Goal: Navigation & Orientation: Find specific page/section

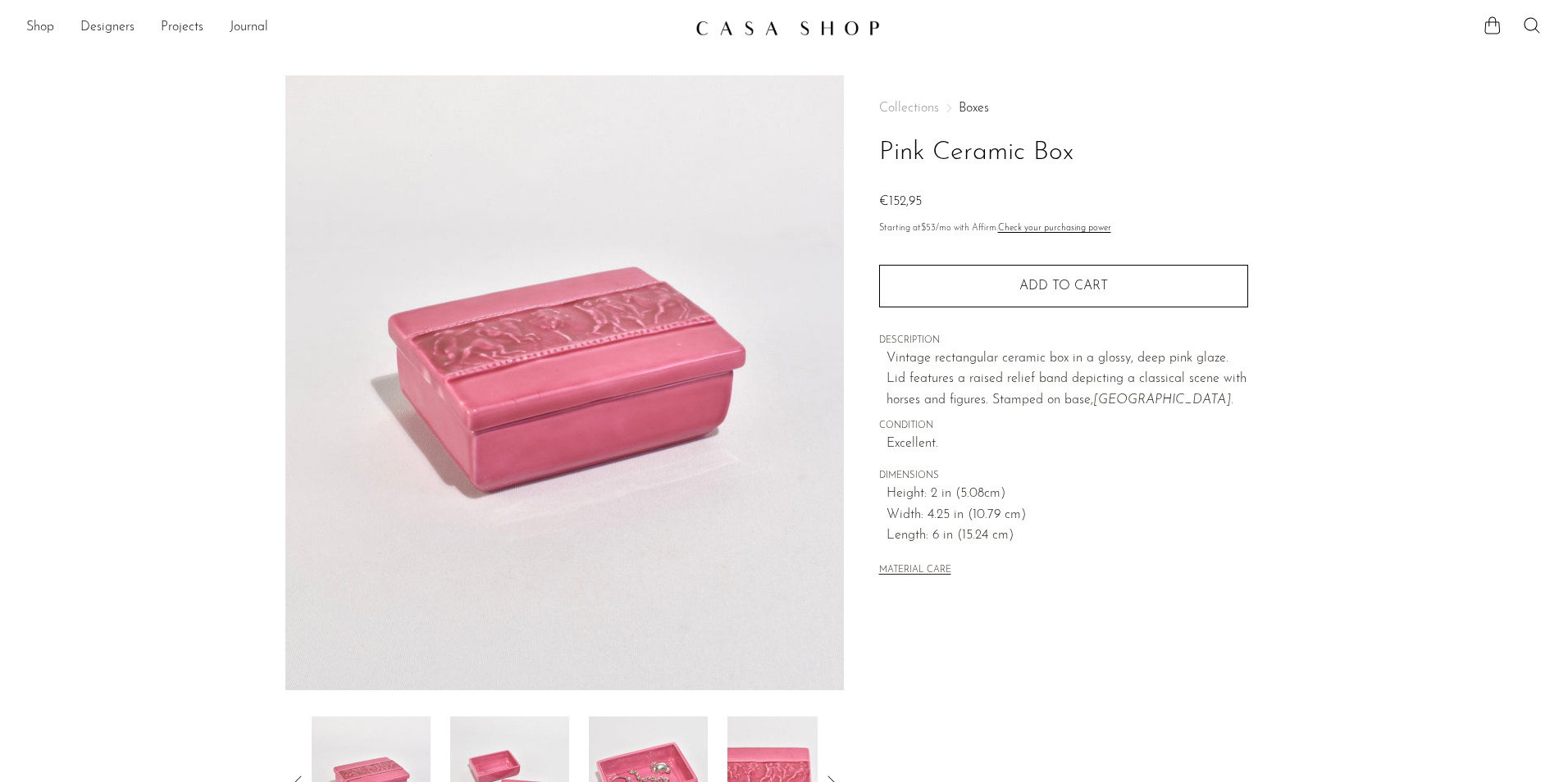
click at [792, 32] on img at bounding box center [788, 27] width 185 height 17
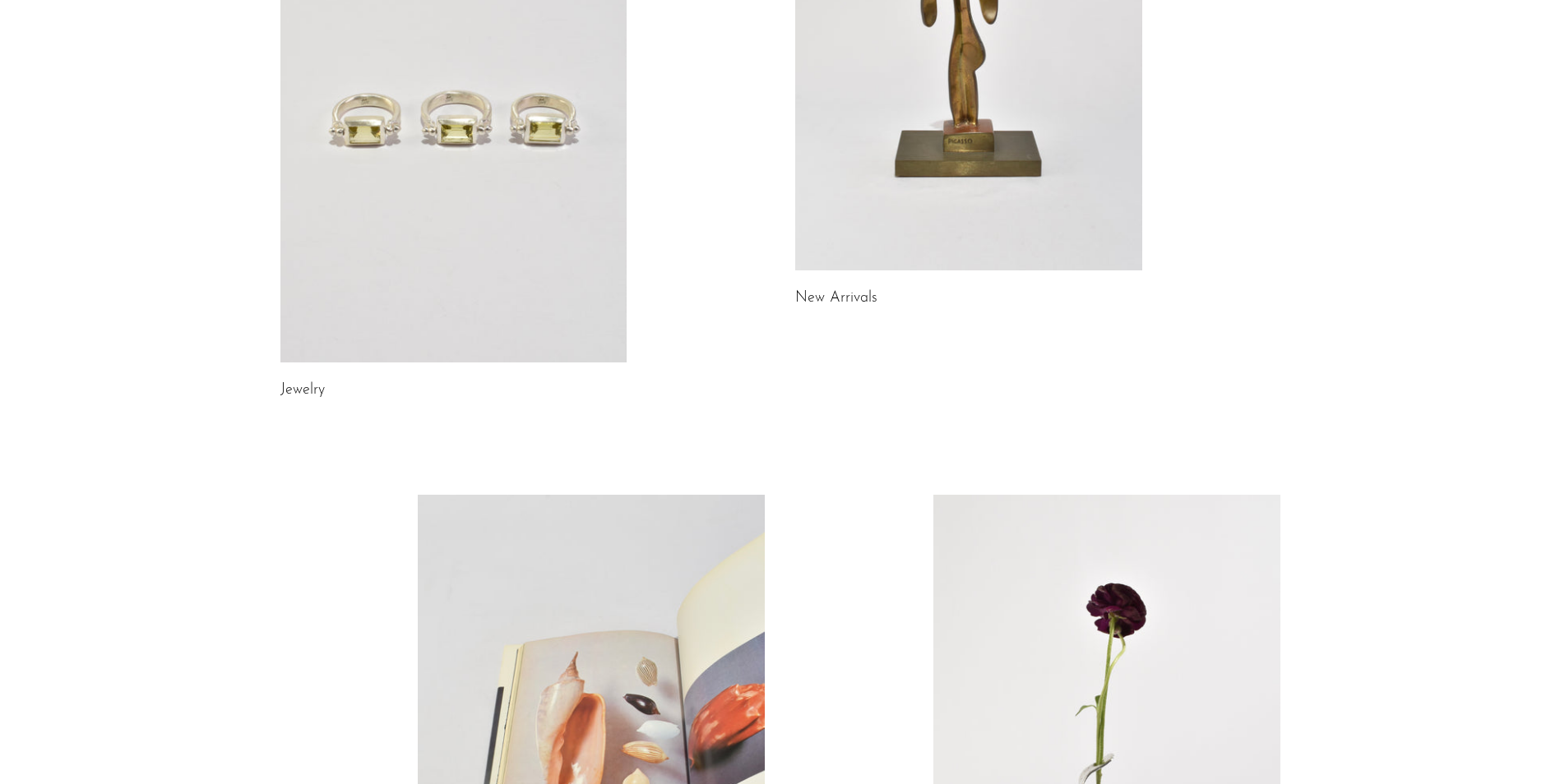
scroll to position [165, 0]
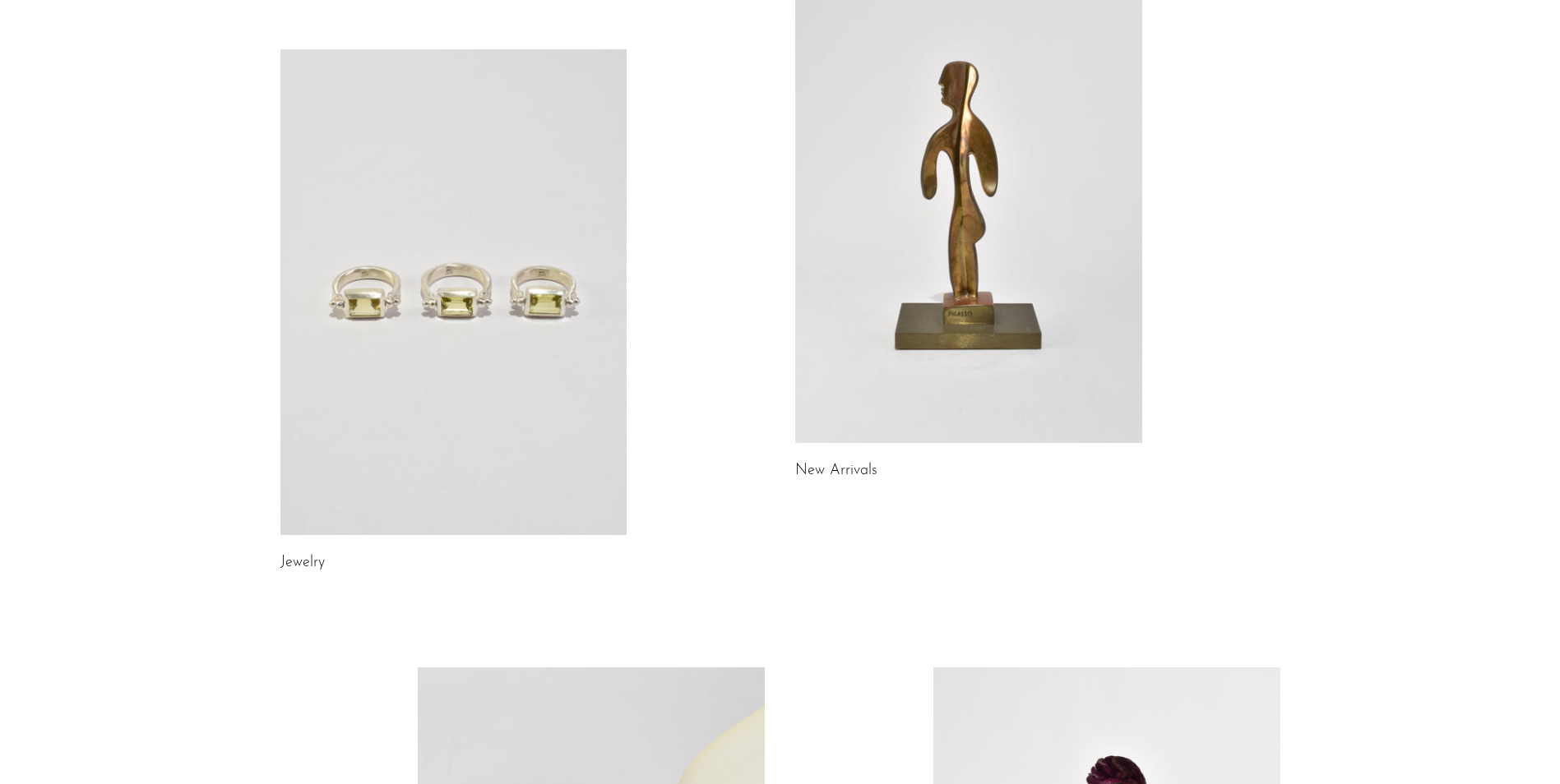
click at [846, 298] on link at bounding box center [969, 200] width 347 height 486
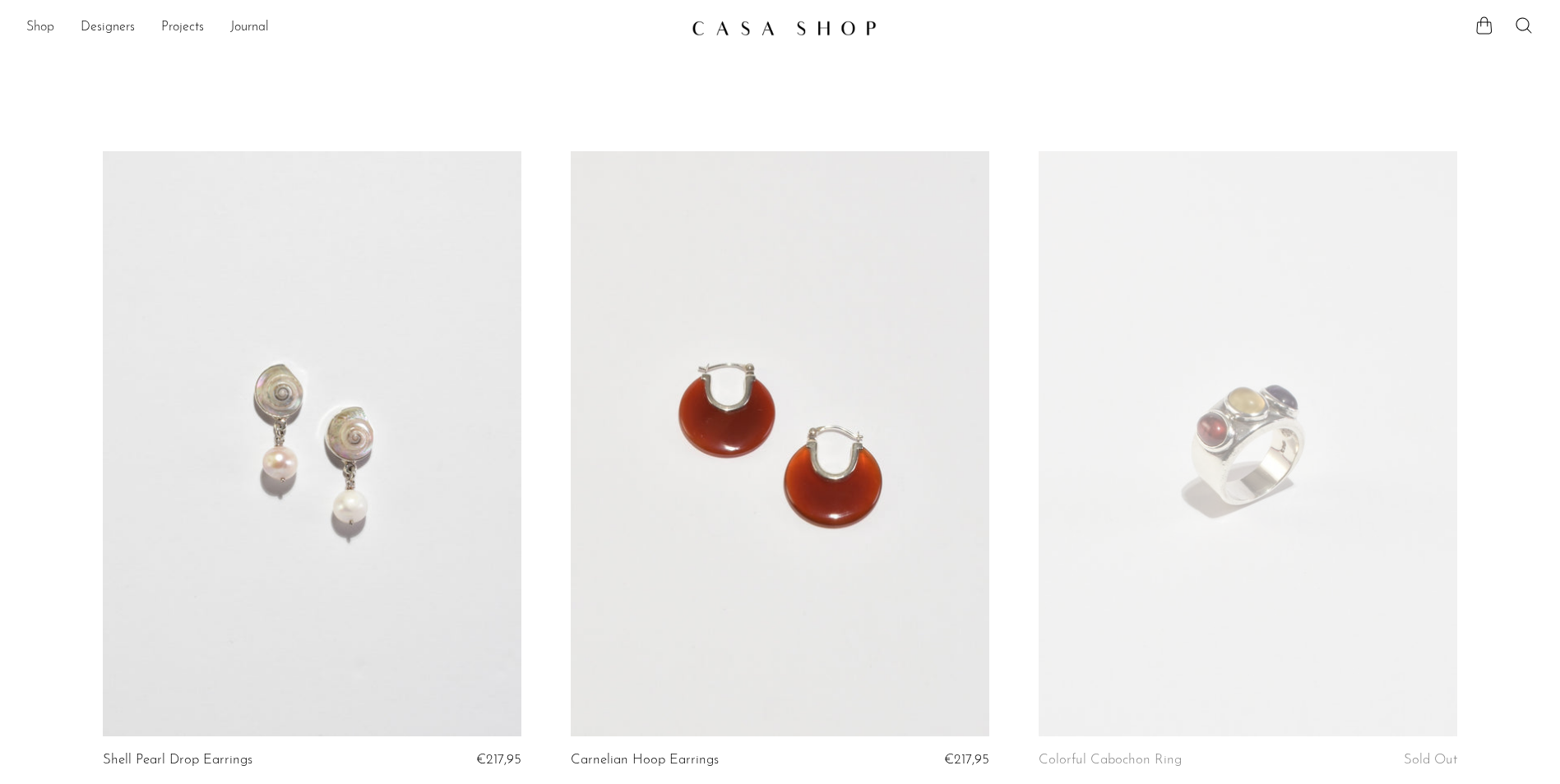
click at [46, 21] on link "Shop" at bounding box center [41, 28] width 28 height 21
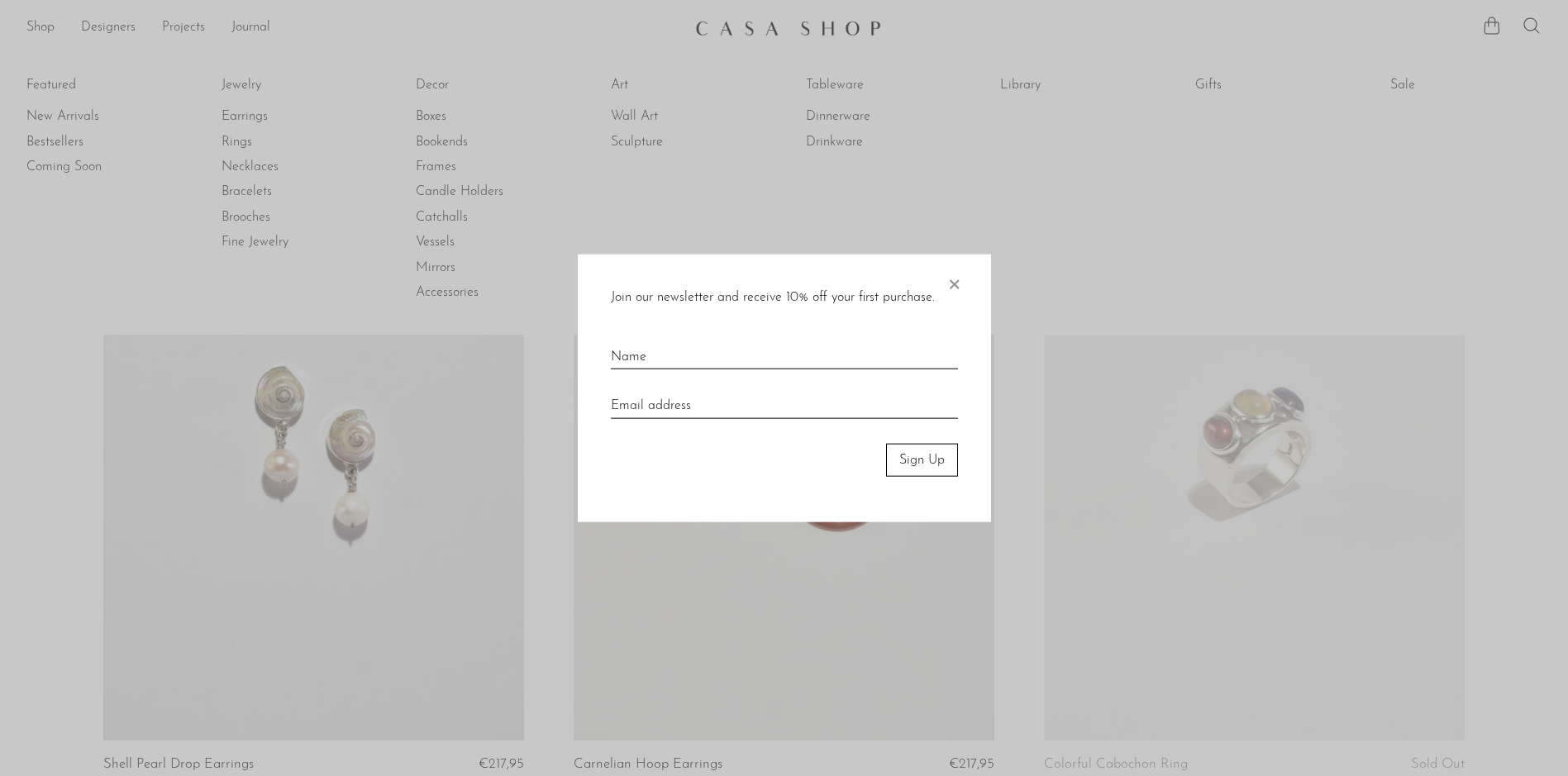
click at [951, 280] on span "×" at bounding box center [954, 279] width 17 height 53
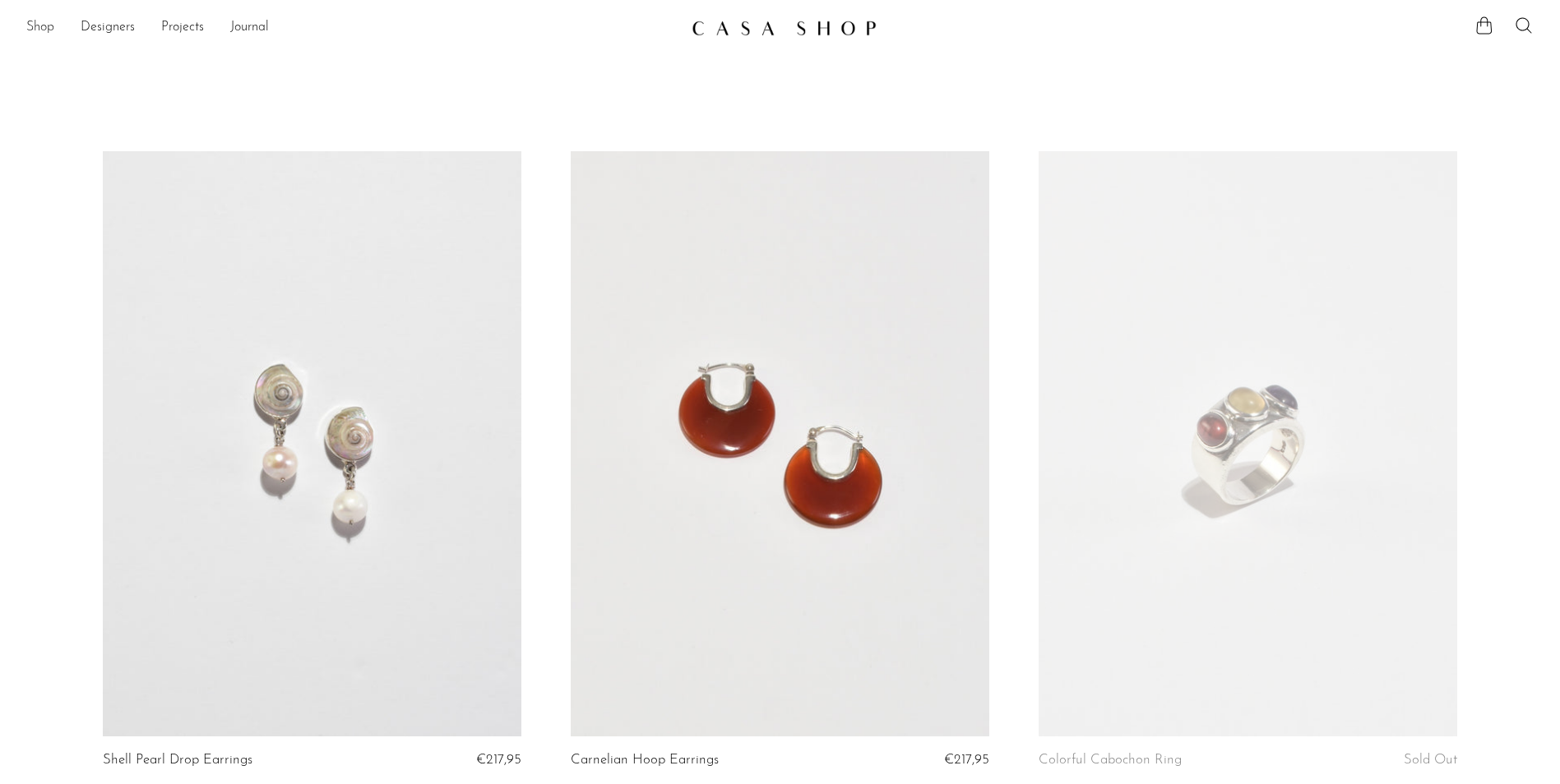
click at [28, 26] on link "Shop" at bounding box center [41, 28] width 28 height 21
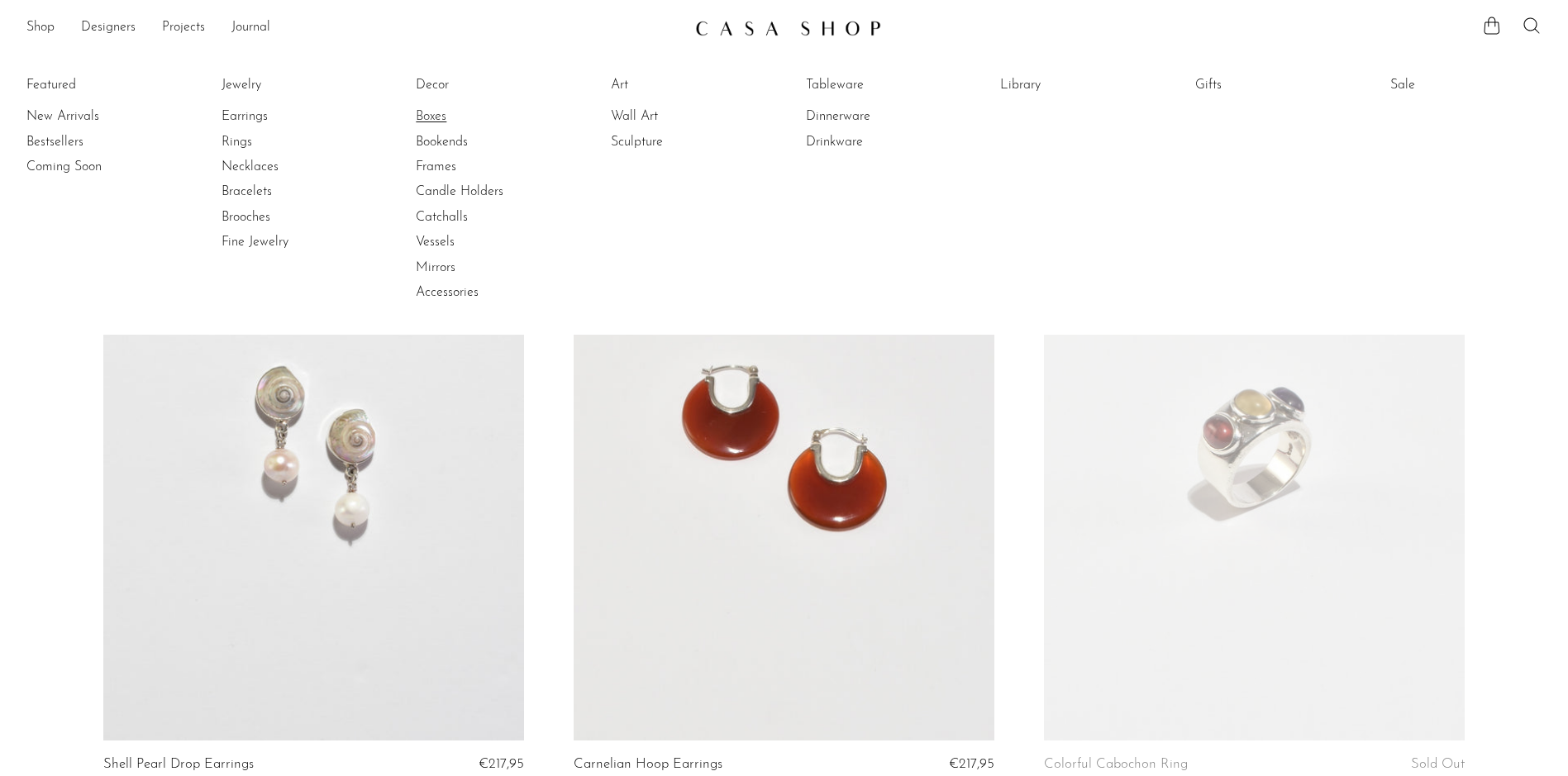
click at [446, 117] on link "Boxes" at bounding box center [477, 117] width 124 height 18
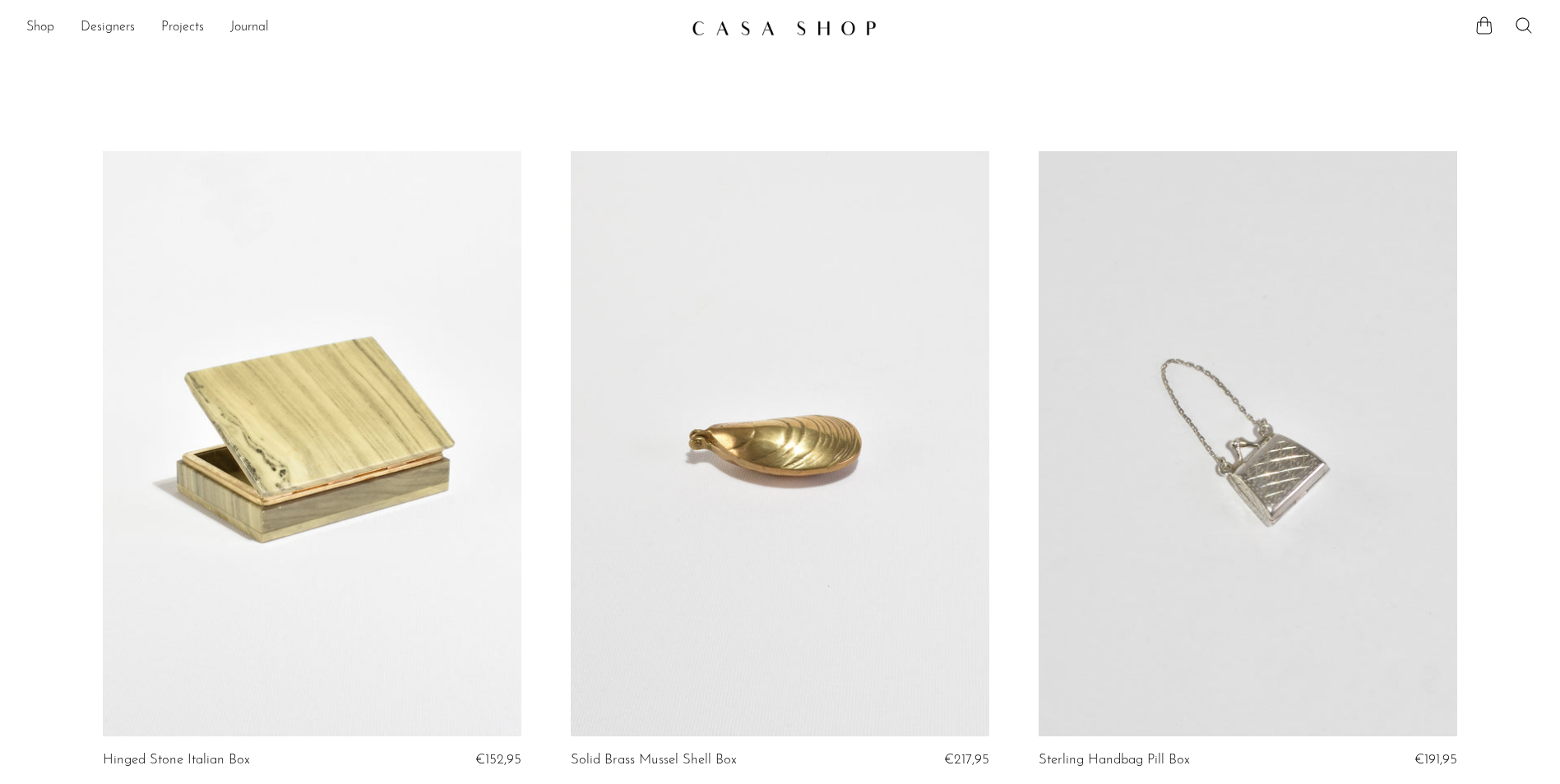
click at [25, 25] on div "Shop Featured New Arrivals Bestsellers Coming Soon Jewelry Jewelry All Earrings…" at bounding box center [780, 27] width 1560 height 29
click at [34, 25] on link "Shop" at bounding box center [41, 28] width 28 height 21
